Goal: Information Seeking & Learning: Compare options

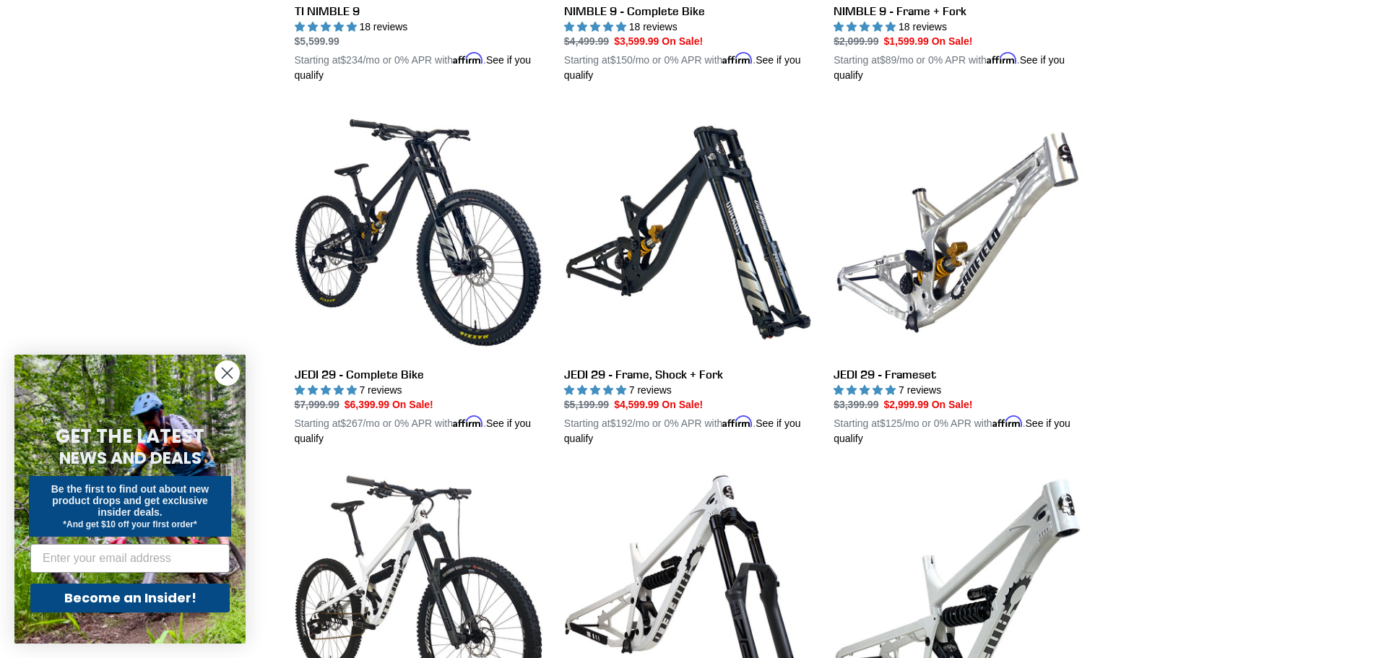
click at [227, 372] on icon "Close dialog" at bounding box center [227, 373] width 10 height 10
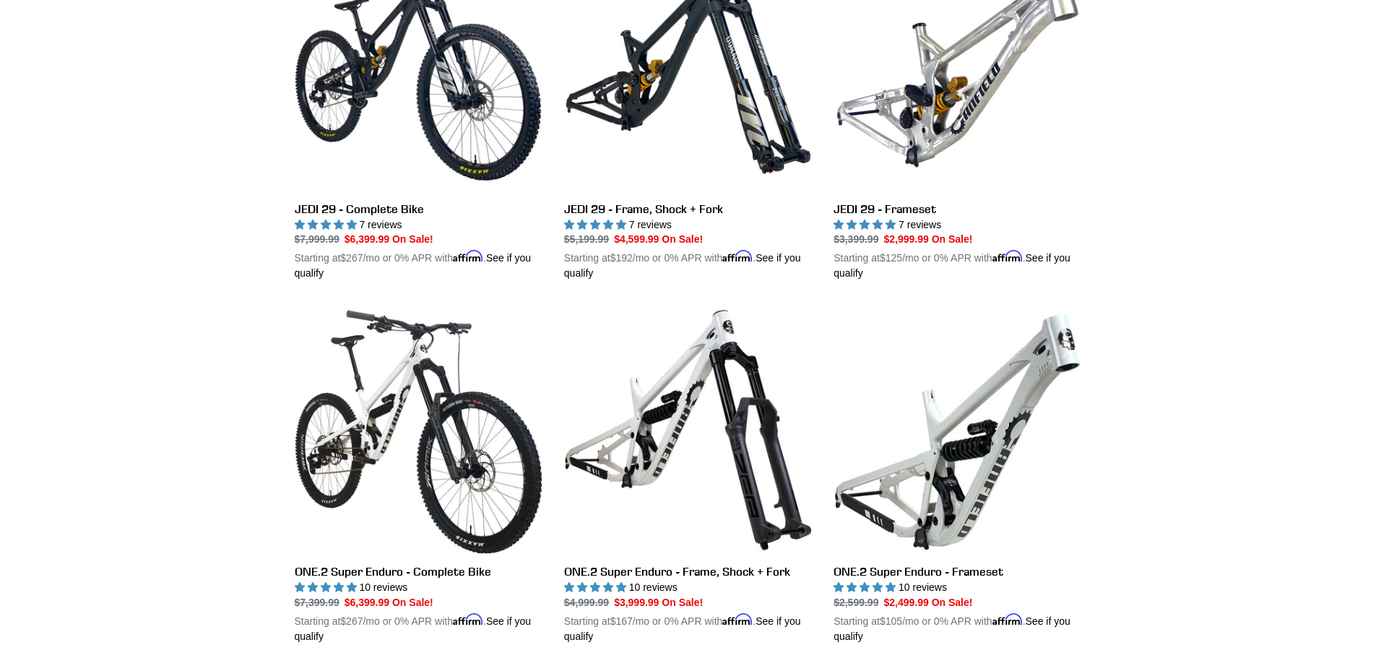
scroll to position [2094, 0]
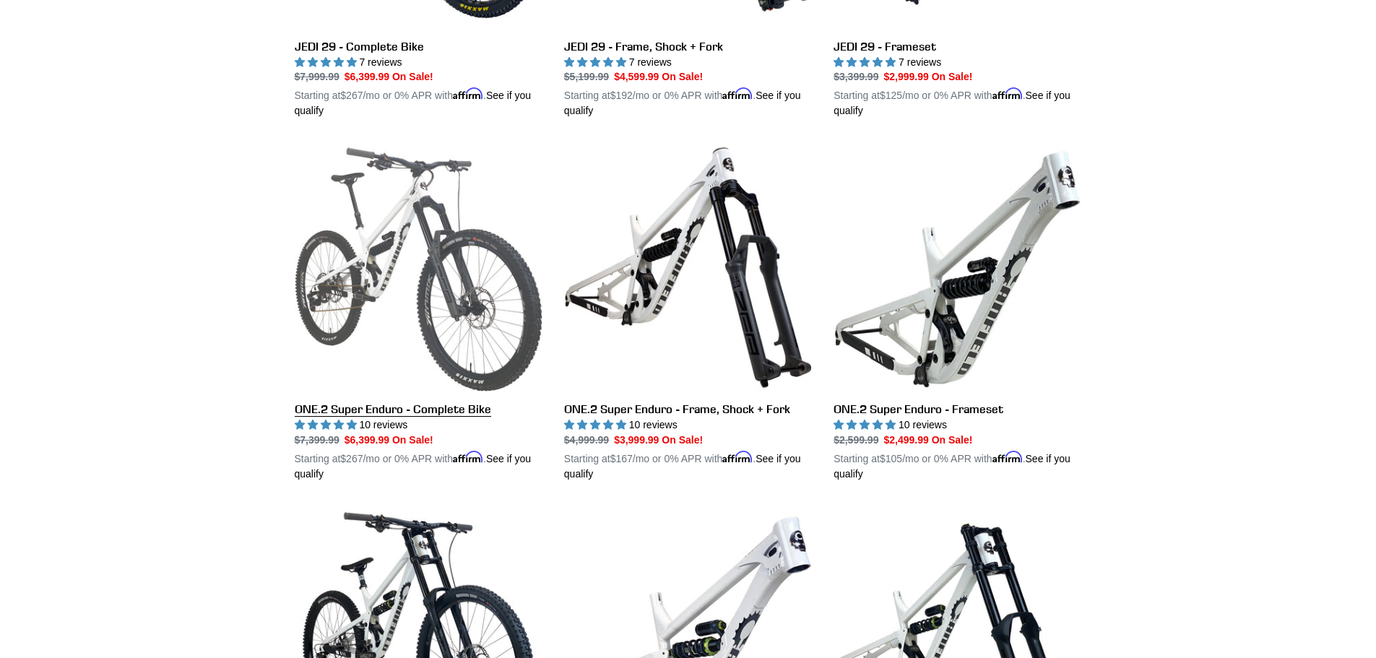
click at [369, 311] on link "ONE.2 Super Enduro - Complete Bike" at bounding box center [419, 313] width 248 height 338
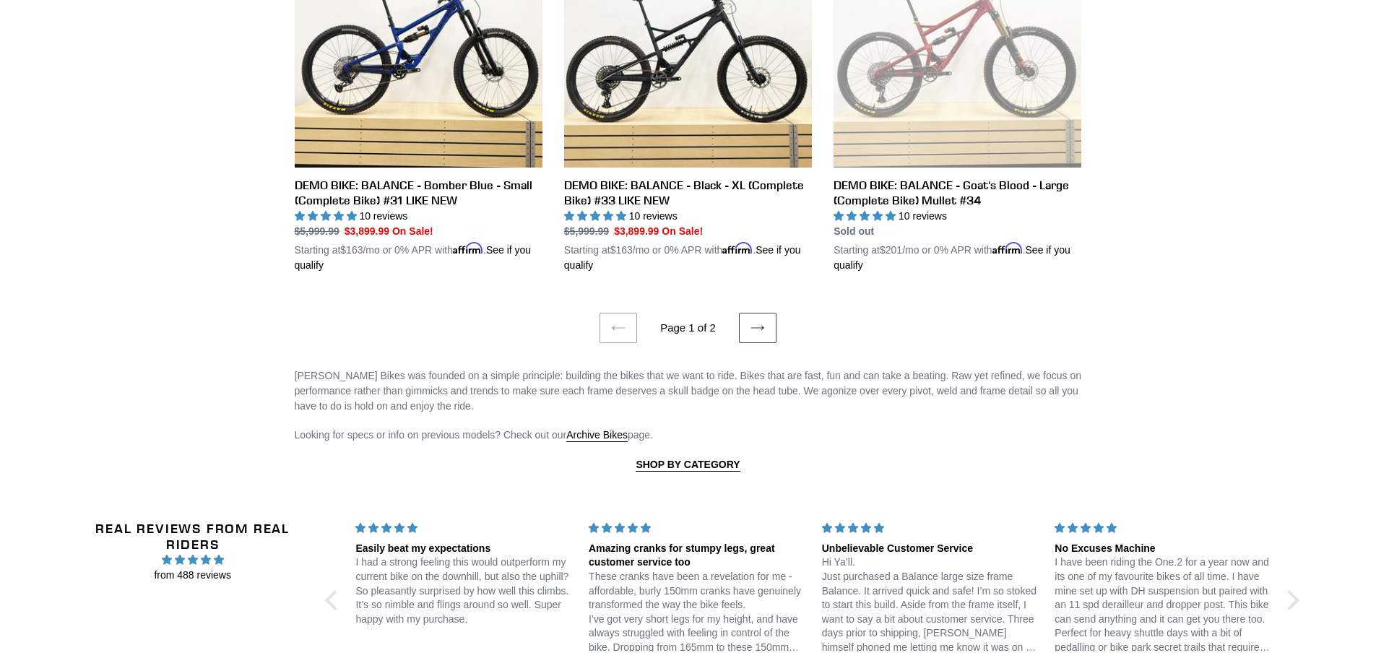
scroll to position [2816, 0]
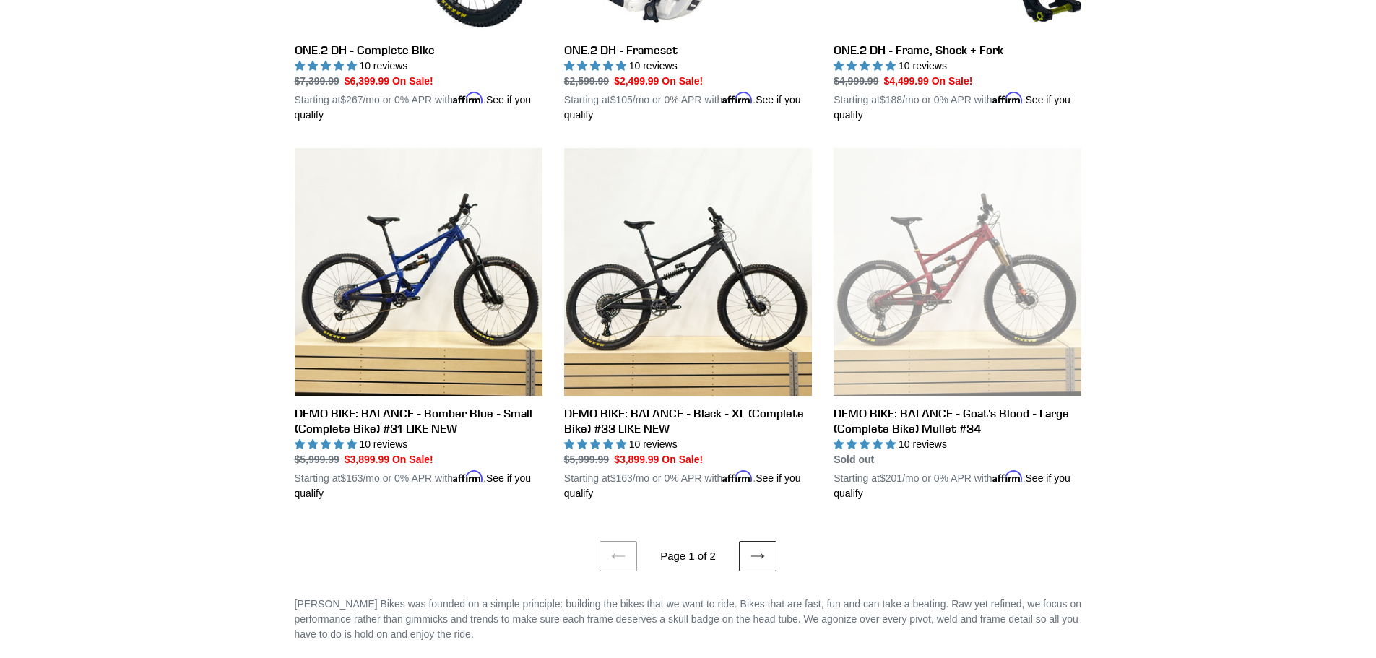
click at [771, 552] on link "Next page" at bounding box center [758, 556] width 38 height 30
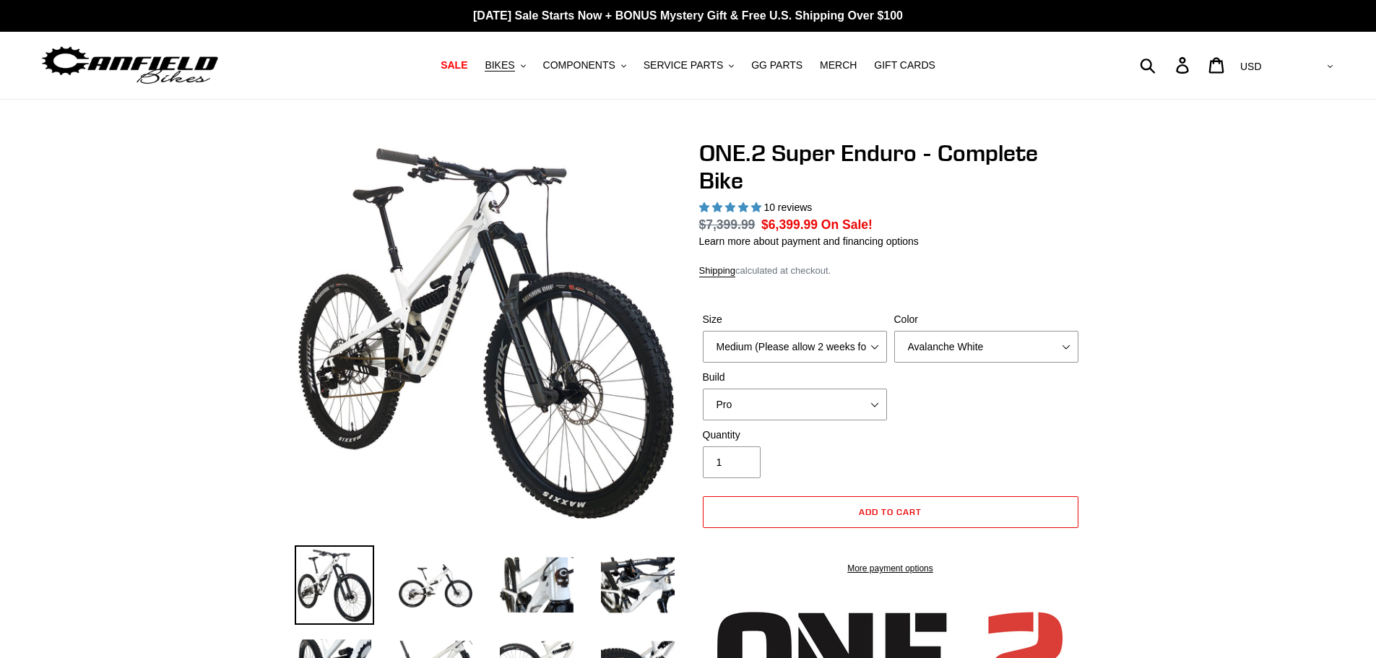
select select "highest-rating"
click at [566, 397] on div at bounding box center [486, 332] width 383 height 386
click at [535, 391] on img at bounding box center [343, 163] width 1479 height 1479
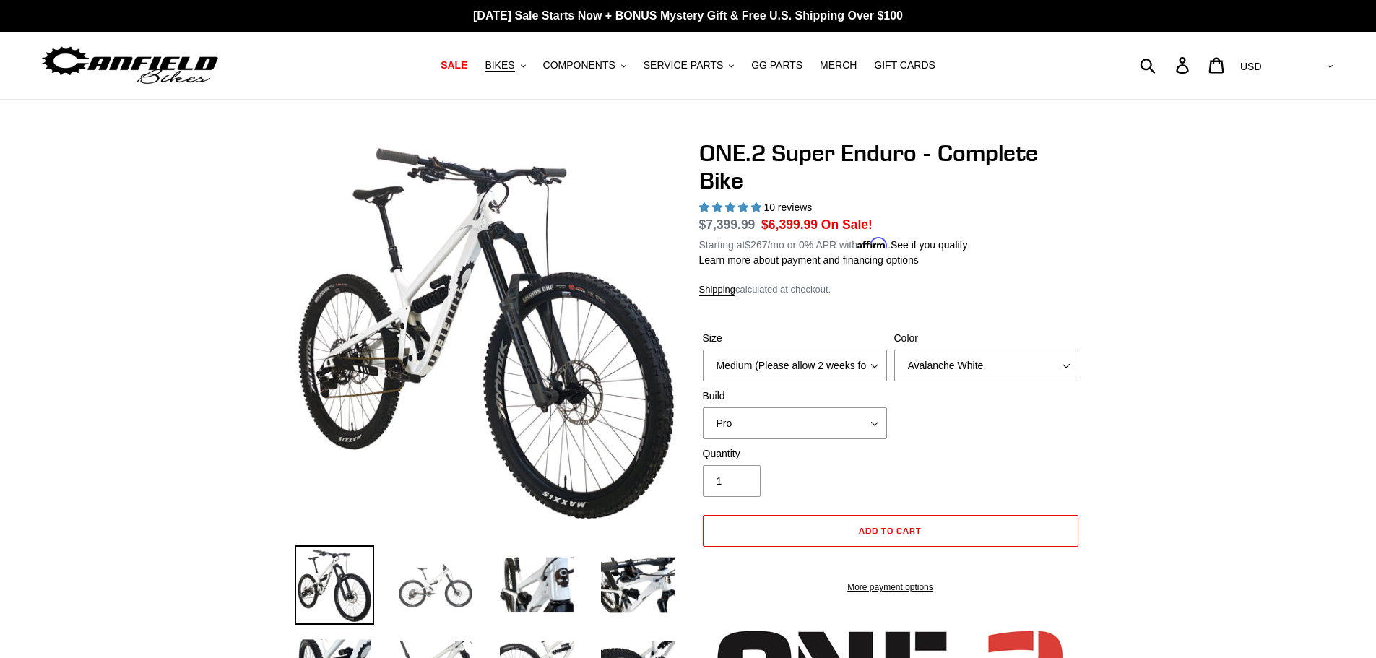
click at [440, 581] on img at bounding box center [435, 584] width 79 height 79
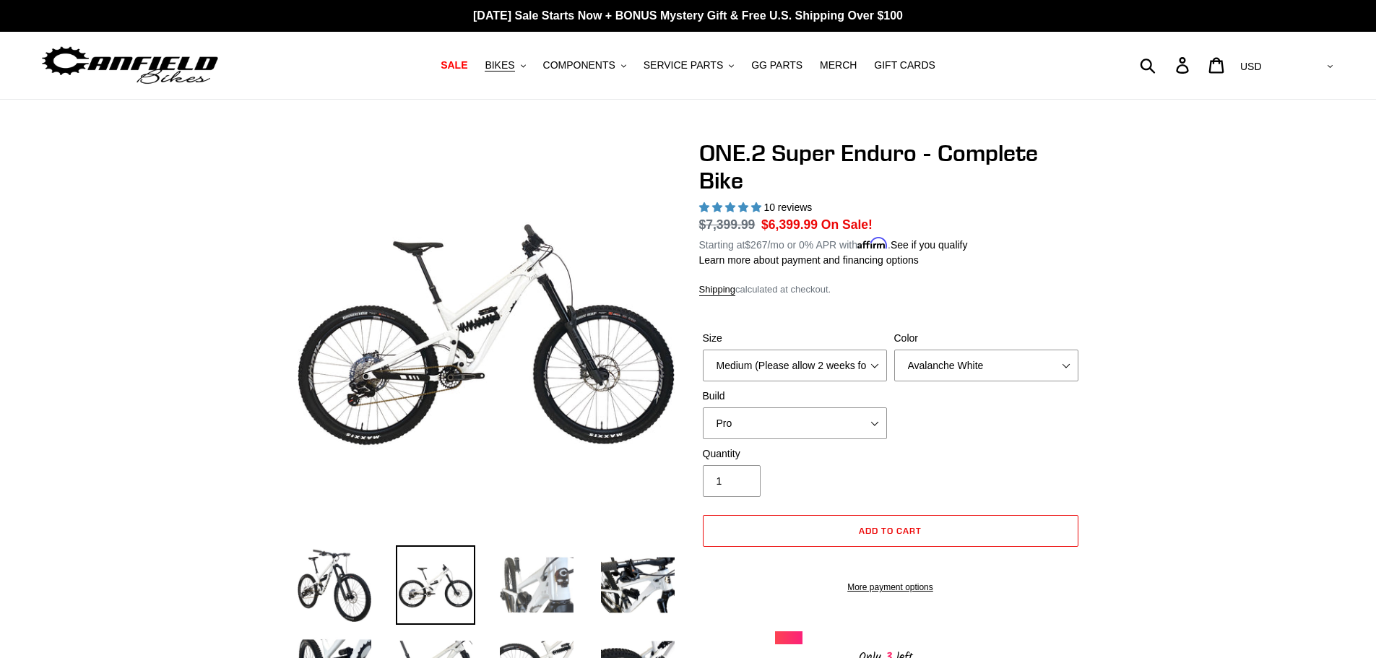
drag, startPoint x: 443, startPoint y: 581, endPoint x: 531, endPoint y: 583, distance: 88.1
click at [531, 583] on img at bounding box center [536, 584] width 79 height 79
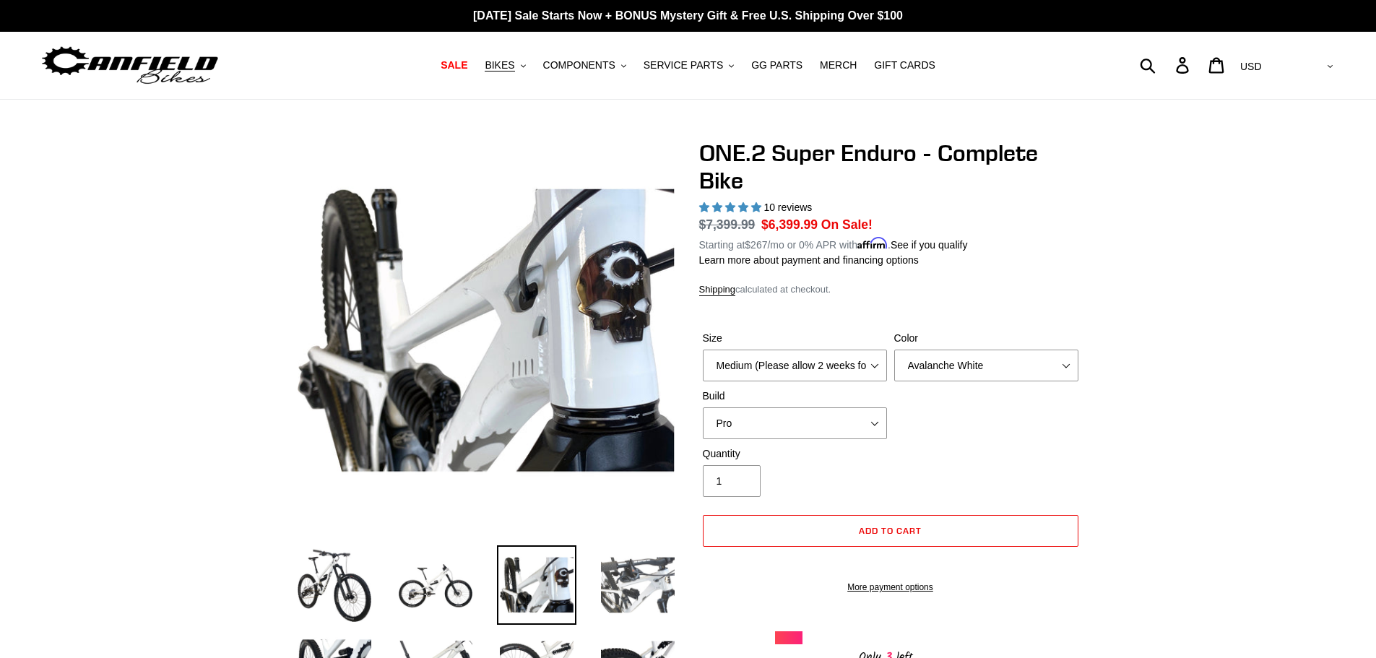
click at [615, 586] on img at bounding box center [637, 584] width 79 height 79
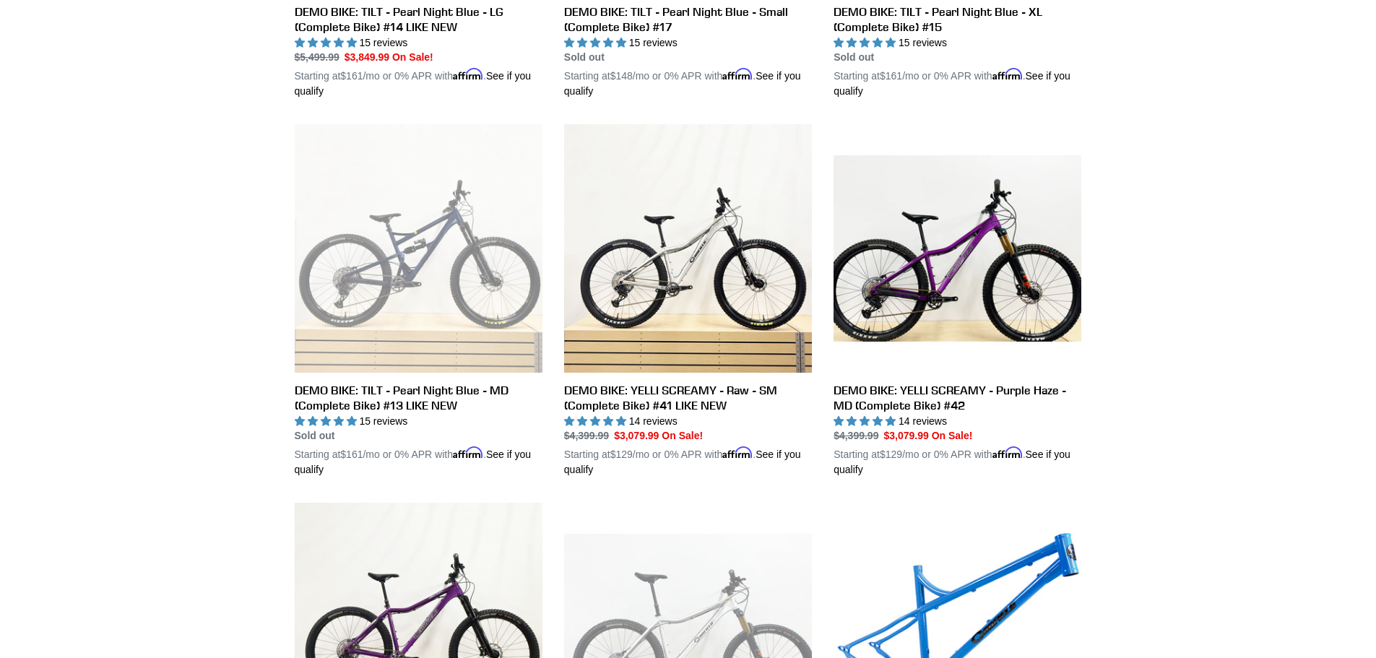
scroll to position [1083, 0]
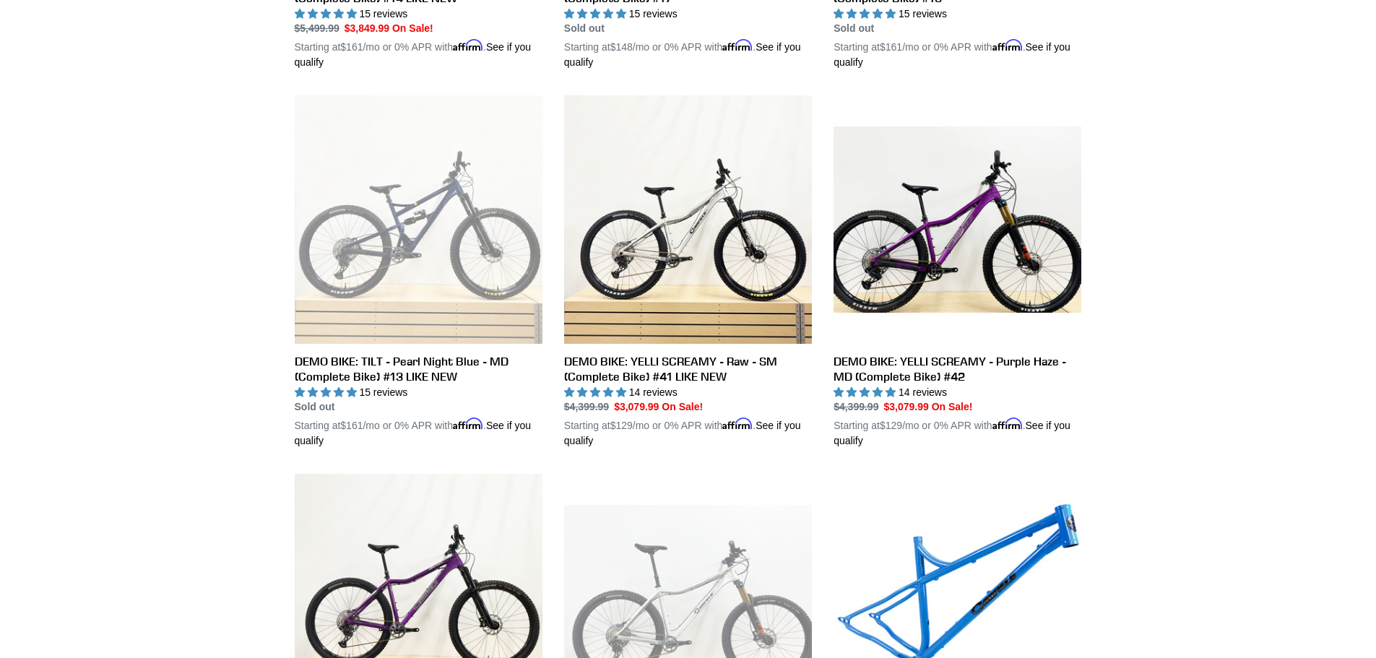
drag, startPoint x: 282, startPoint y: 552, endPoint x: 217, endPoint y: 529, distance: 68.3
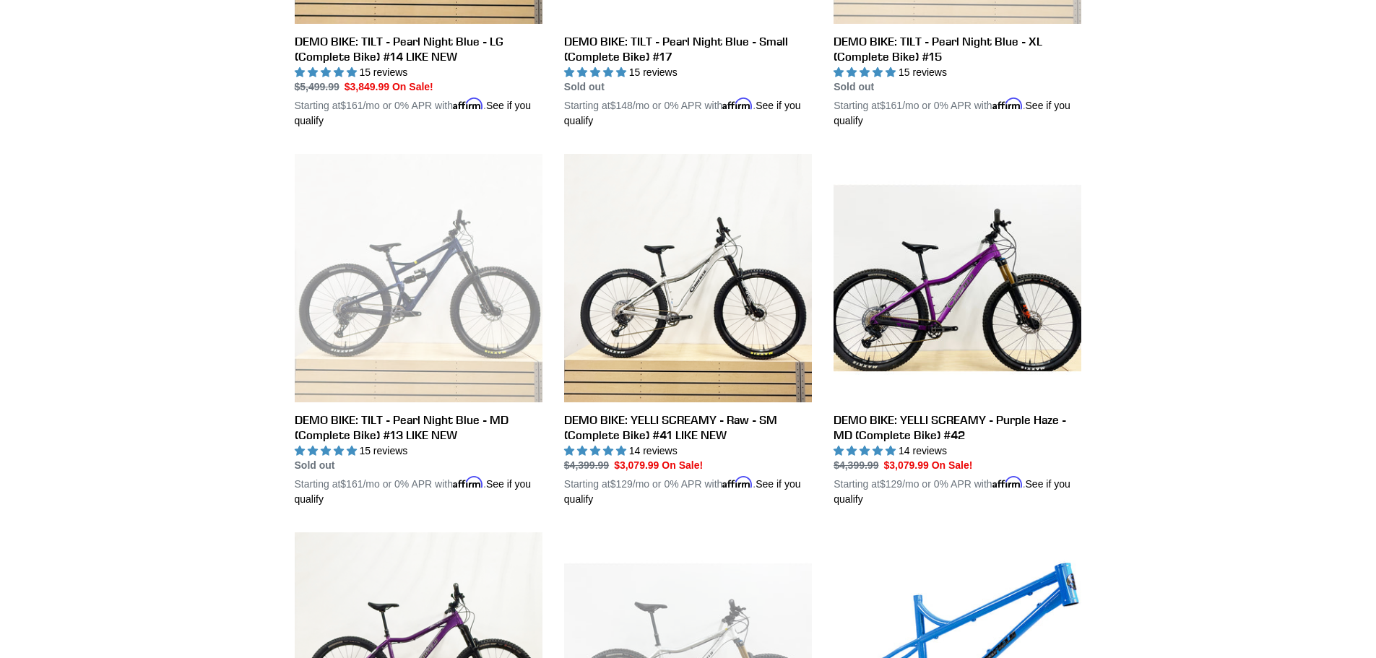
scroll to position [0, 0]
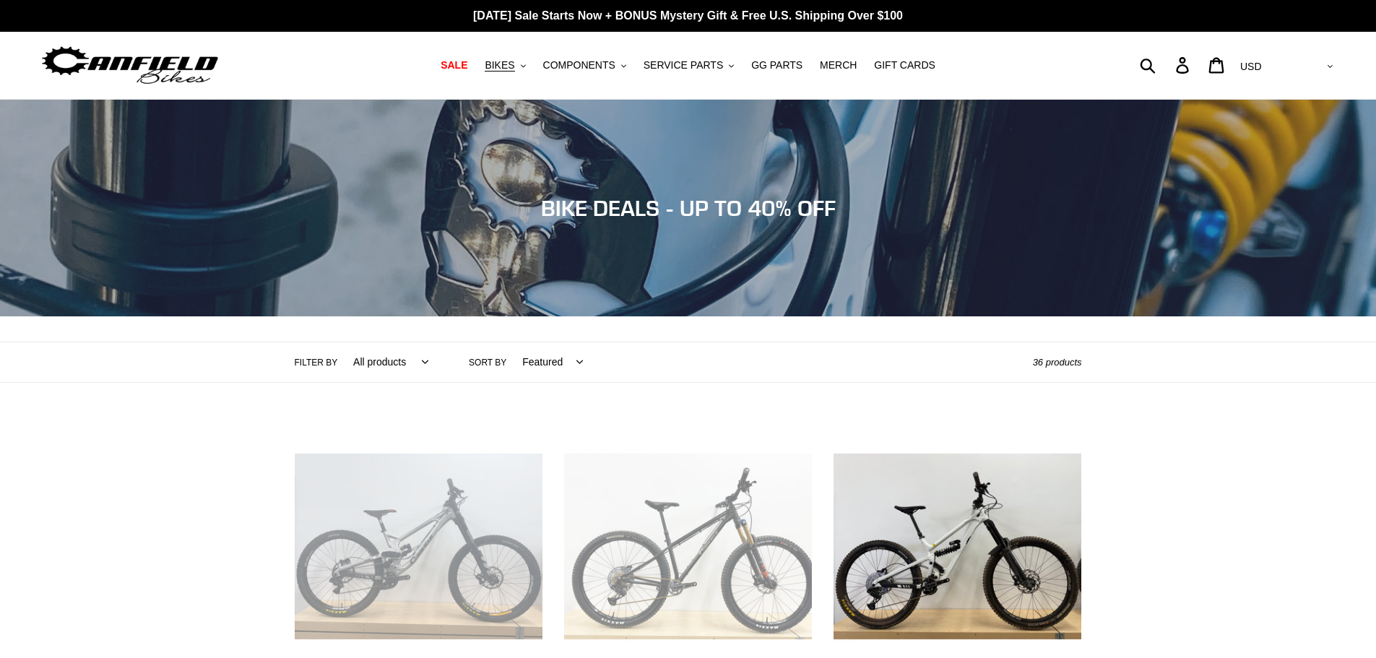
drag, startPoint x: 290, startPoint y: 525, endPoint x: 422, endPoint y: 183, distance: 366.7
click at [563, 70] on span "COMPONENTS" at bounding box center [579, 65] width 72 height 12
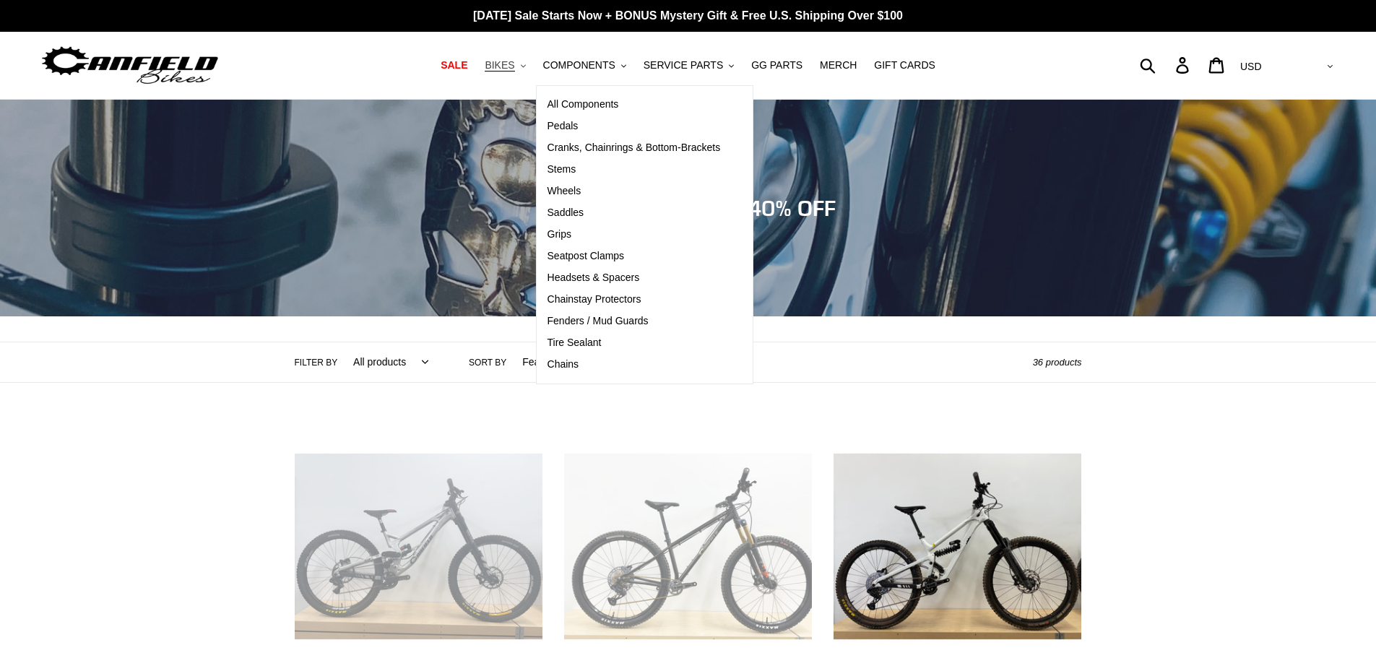
click at [514, 60] on span "BIKES" at bounding box center [500, 65] width 30 height 12
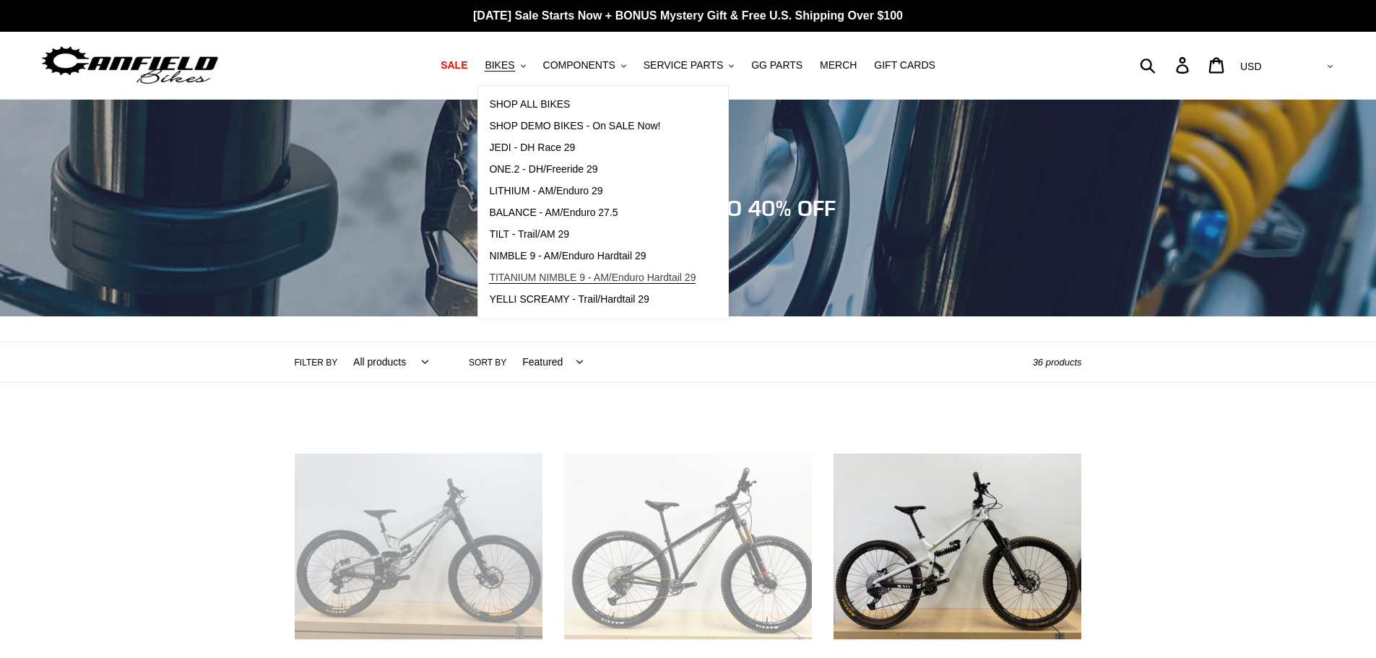
click at [537, 275] on span "TITANIUM NIMBLE 9 - AM/Enduro Hardtail 29" at bounding box center [592, 278] width 207 height 12
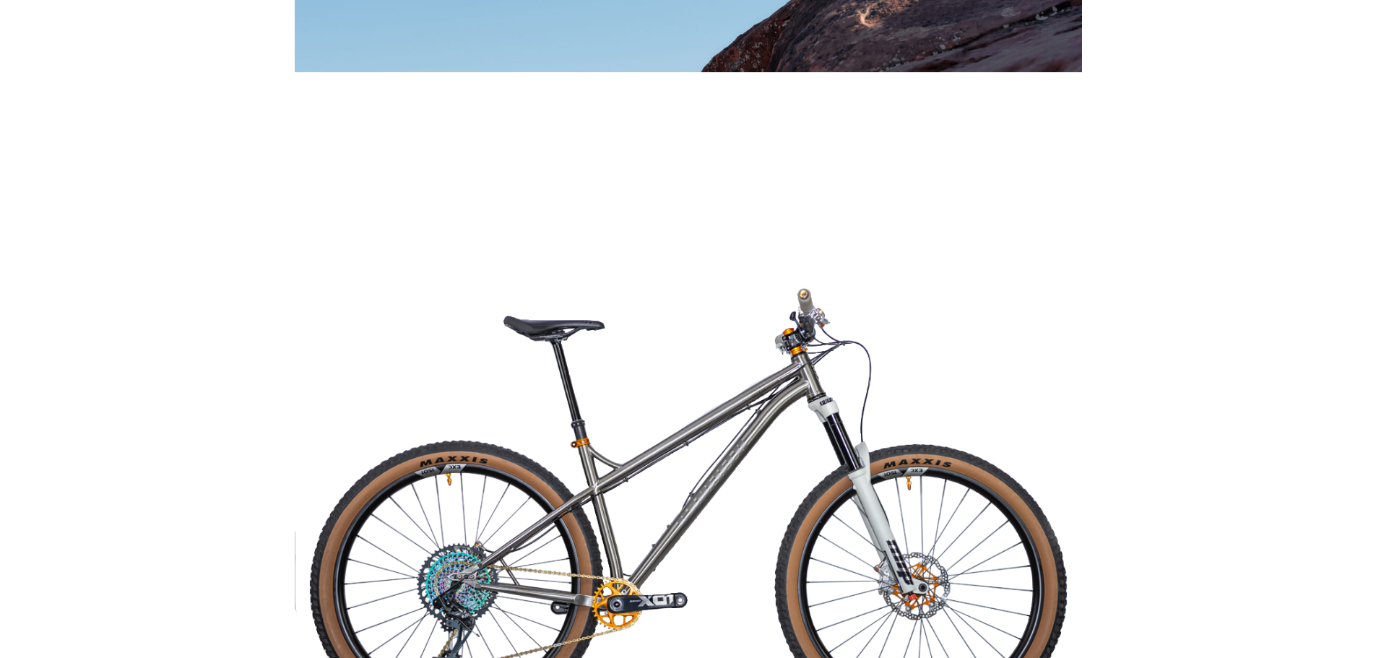
scroll to position [2816, 0]
